Goal: Information Seeking & Learning: Learn about a topic

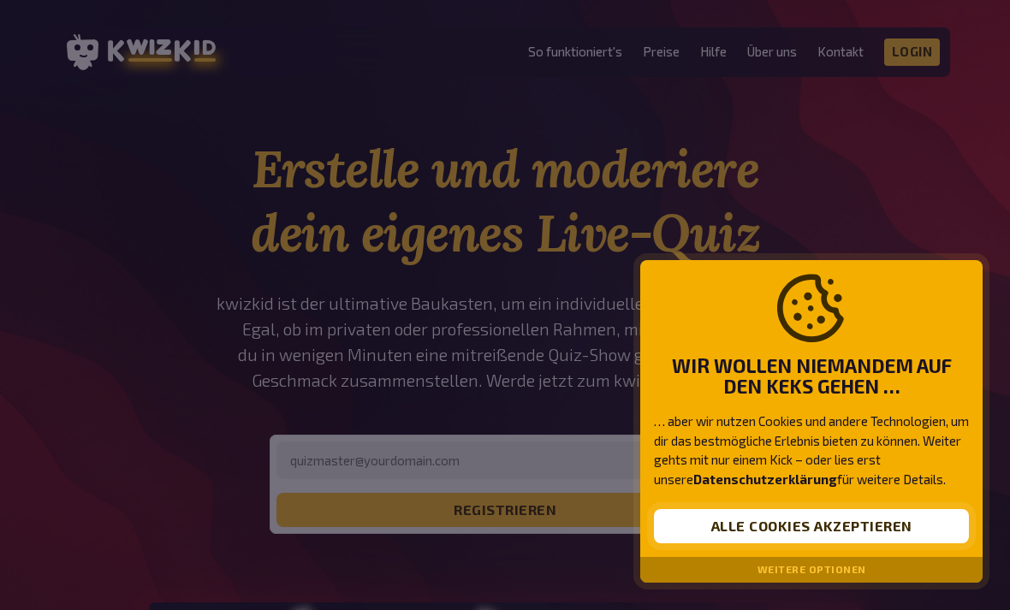
click at [894, 523] on button "Alle Cookies akzeptieren" at bounding box center [811, 526] width 315 height 34
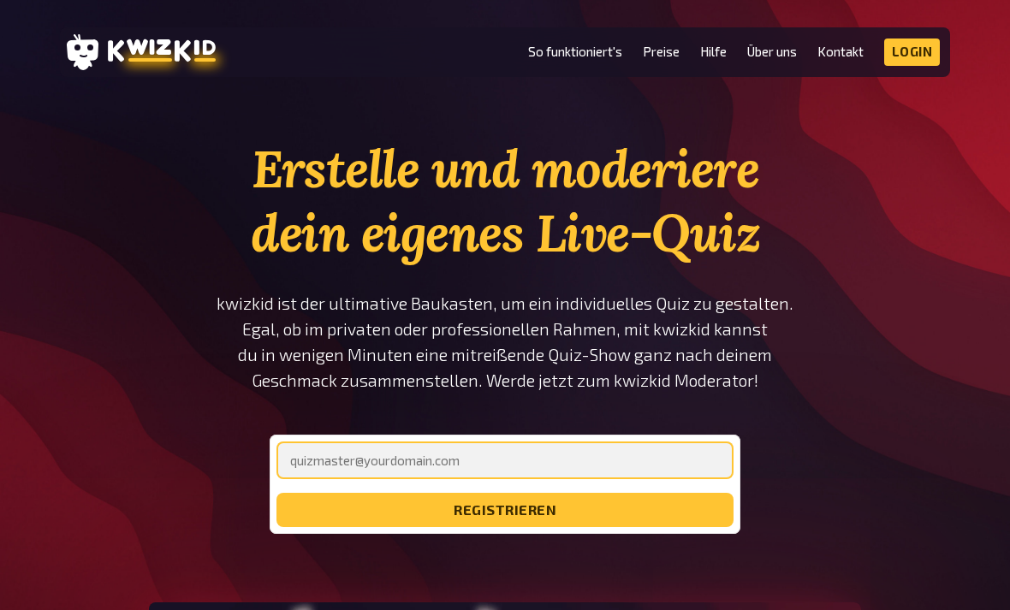
click at [635, 460] on input "email" at bounding box center [504, 461] width 457 height 38
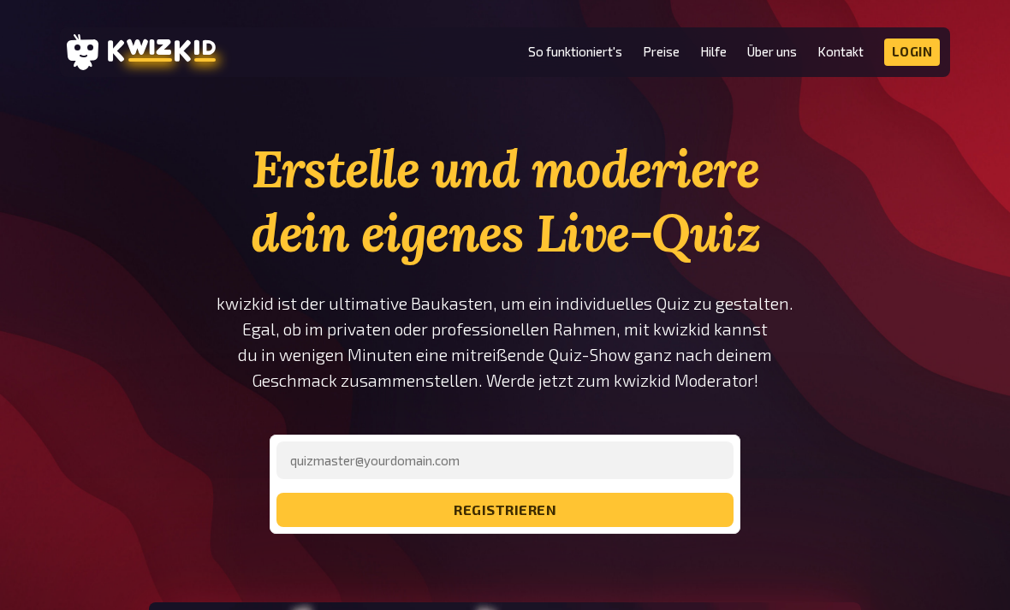
click at [756, 326] on p "kwizkid ist der ultimative Baukasten, um ein individuelles Quiz zu gestalten. E…" at bounding box center [505, 342] width 578 height 103
click at [578, 56] on link "So funktioniert's" at bounding box center [575, 51] width 94 height 15
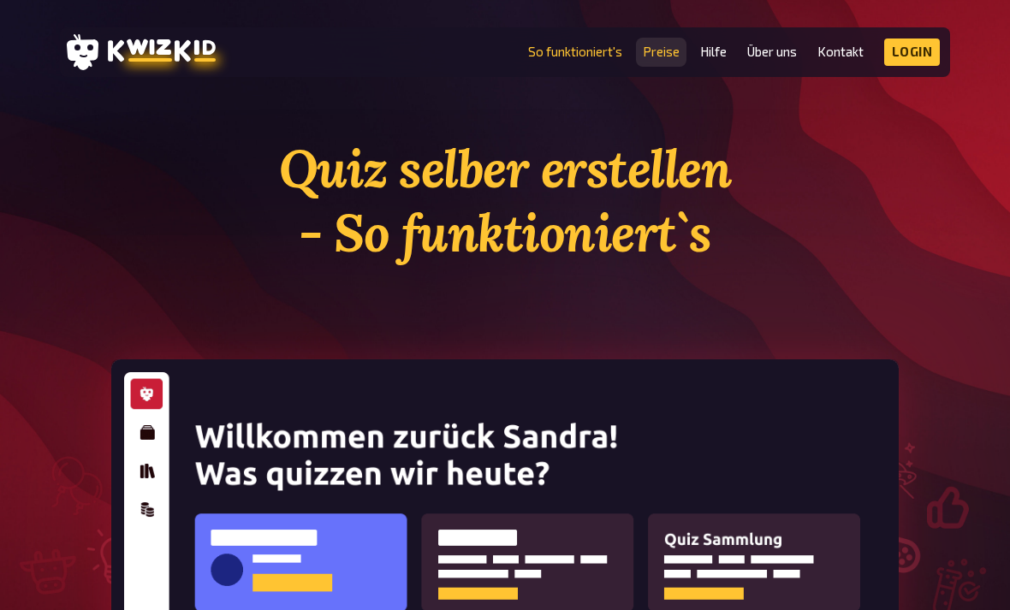
click at [673, 59] on link "Preise" at bounding box center [661, 51] width 37 height 15
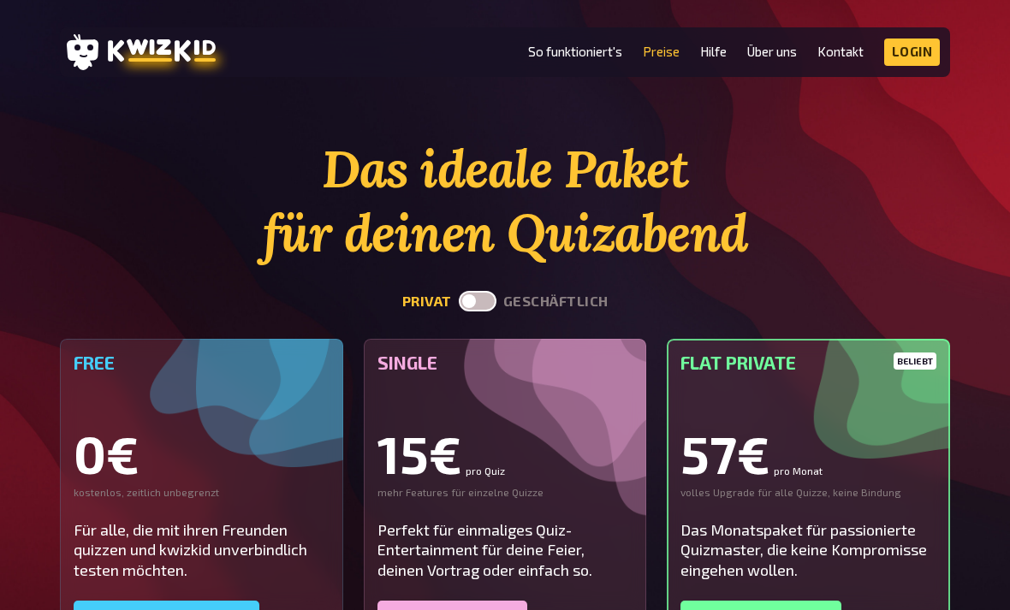
click at [732, 49] on ul "So funktioniert's Preise Hilfe Über uns Kontakt Impressum Login Discord Instagr…" at bounding box center [734, 52] width 412 height 27
click at [722, 56] on link "Hilfe" at bounding box center [713, 51] width 27 height 15
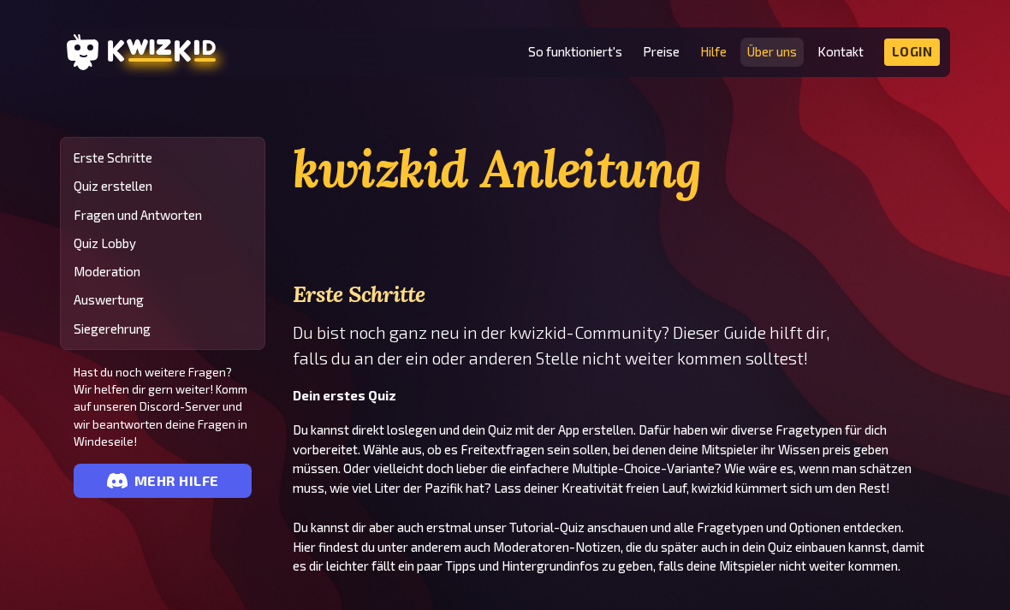
click at [779, 50] on link "Über uns" at bounding box center [772, 51] width 50 height 15
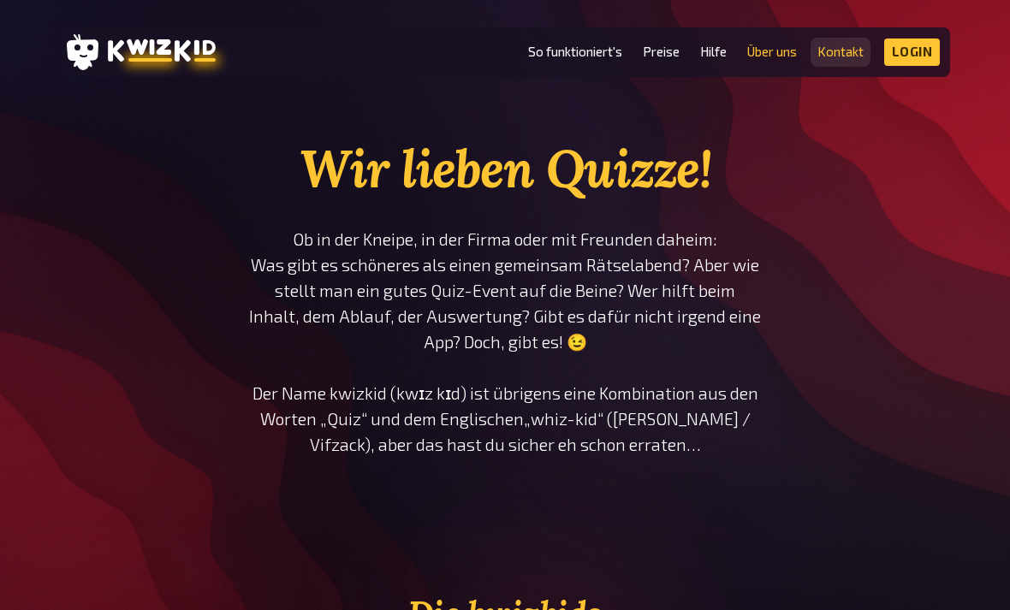
click at [843, 48] on link "Kontakt" at bounding box center [840, 51] width 46 height 15
